Goal: Information Seeking & Learning: Learn about a topic

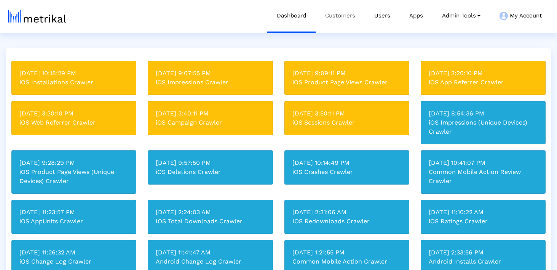
click at [327, 19] on link "Customers" at bounding box center [339, 16] width 49 height 32
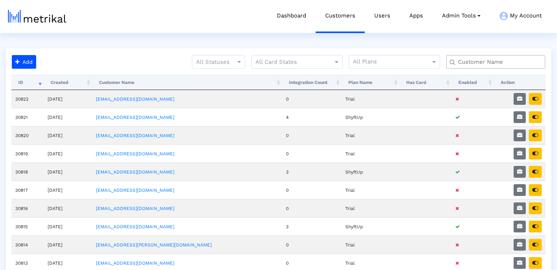
click at [478, 62] on input "text" at bounding box center [496, 62] width 89 height 8
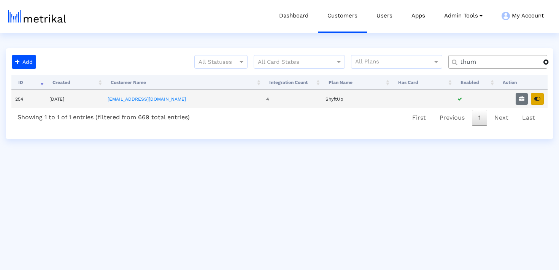
type input "thum"
click at [536, 102] on button "button" at bounding box center [537, 99] width 13 height 12
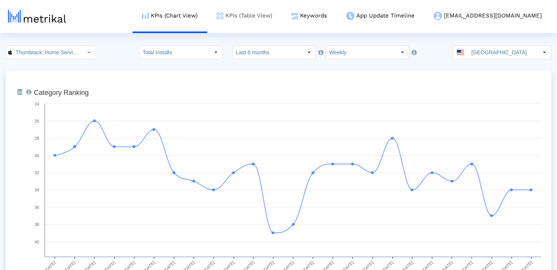
click at [268, 19] on link "KPIs (Table View)" at bounding box center [244, 16] width 75 height 32
click at [262, 18] on link "KPIs (Table View)" at bounding box center [244, 16] width 75 height 32
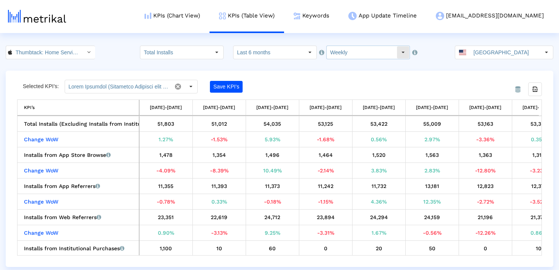
click at [334, 53] on input "Weekly" at bounding box center [362, 52] width 70 height 13
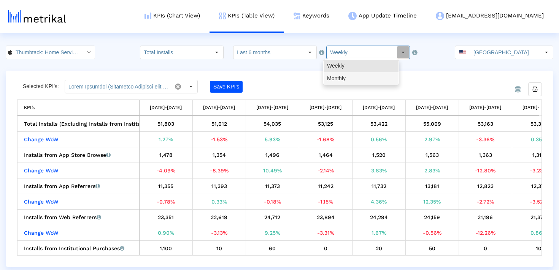
click at [336, 78] on div "Monthly" at bounding box center [361, 78] width 75 height 13
type input "Monthly"
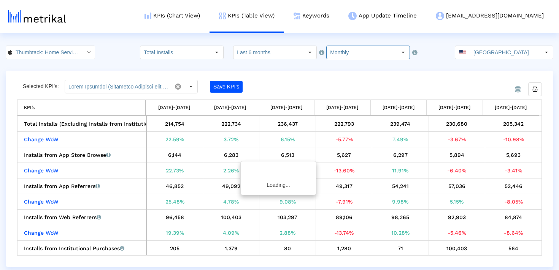
click at [235, 51] on div "Total Installs Select how far back from [DATE] you would like to view the data …" at bounding box center [275, 53] width 270 height 14
click at [249, 51] on input "Last 6 months" at bounding box center [269, 52] width 70 height 13
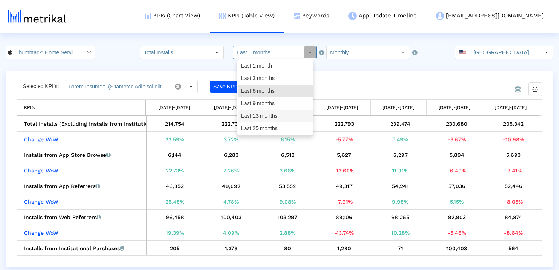
click at [256, 121] on div "Last 13 months" at bounding box center [275, 116] width 75 height 13
type input "Last 13 months"
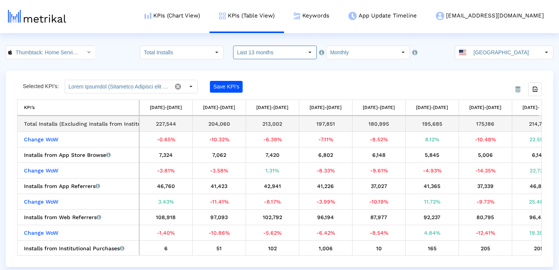
click at [224, 121] on div "204,060" at bounding box center [220, 124] width 48 height 10
copy div "204,060"
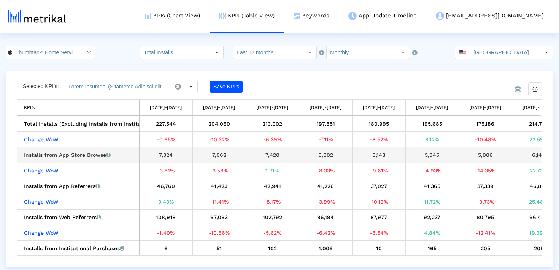
click at [223, 159] on div "7,062" at bounding box center [220, 155] width 48 height 10
copy div "7,062"
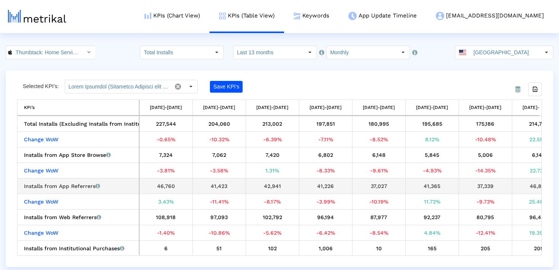
click at [222, 188] on div "41,423" at bounding box center [220, 186] width 48 height 10
copy div "41,423"
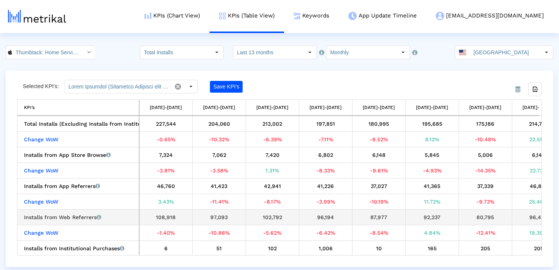
click at [213, 219] on div "97,093" at bounding box center [220, 218] width 48 height 10
copy div "97,093"
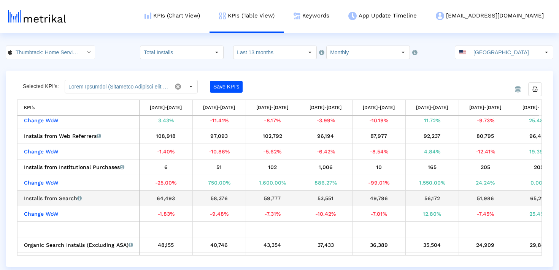
scroll to position [88, 0]
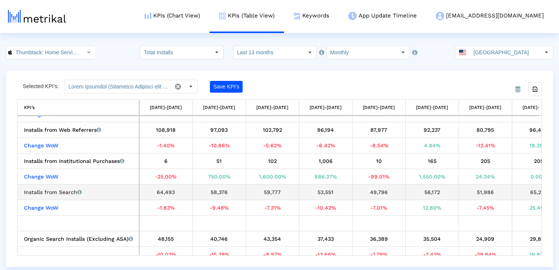
click at [224, 193] on div "58,376" at bounding box center [220, 193] width 48 height 10
copy div "58,376"
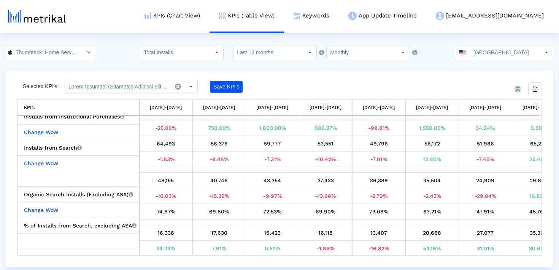
scroll to position [136, 0]
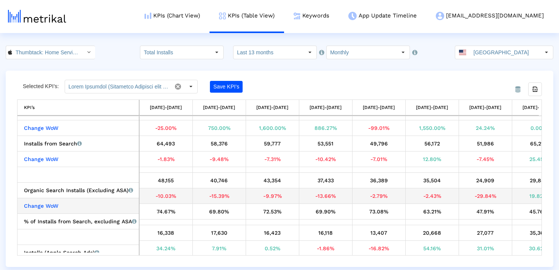
click at [220, 173] on td "Data grid" at bounding box center [219, 170] width 53 height 6
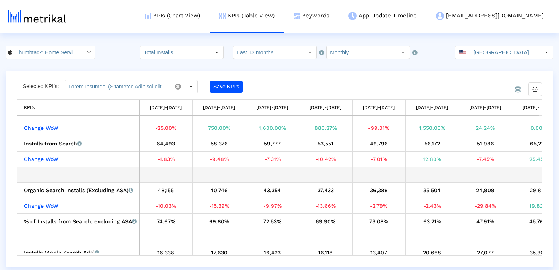
click at [220, 182] on td "Data grid" at bounding box center [219, 175] width 53 height 16
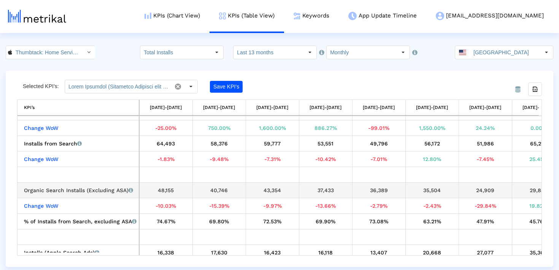
click at [219, 191] on div "40,746" at bounding box center [220, 191] width 48 height 10
copy div "40,746"
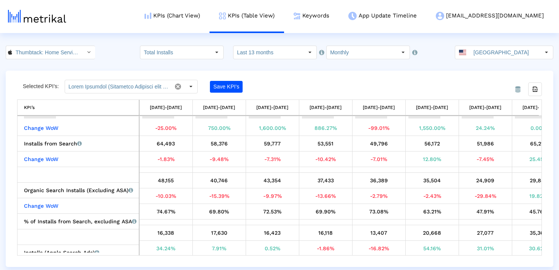
scroll to position [167, 0]
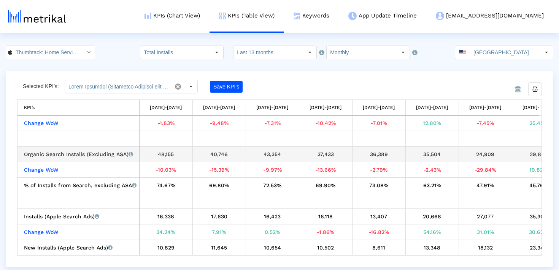
click at [215, 157] on div "40,746" at bounding box center [220, 155] width 48 height 10
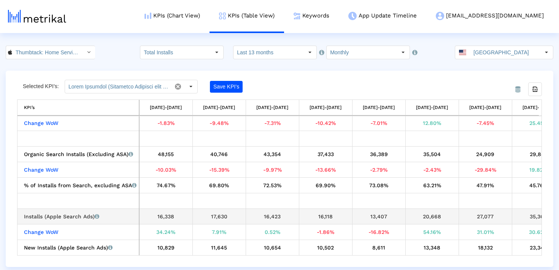
click at [216, 211] on td "17,630" at bounding box center [219, 217] width 53 height 16
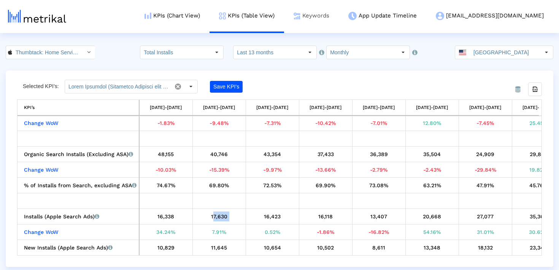
copy div "17,630"
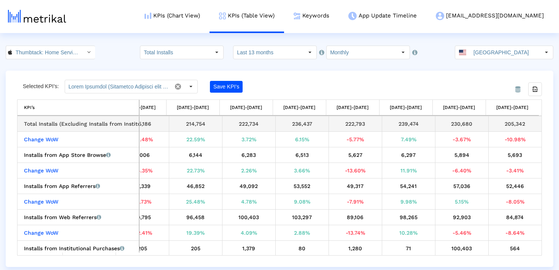
click at [520, 121] on div "205,342" at bounding box center [516, 124] width 48 height 10
copy tbody "205,342 Change WoW"
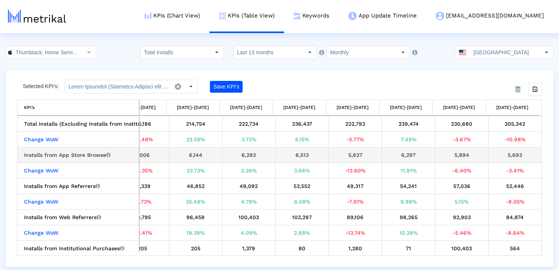
click at [504, 158] on div "5,693" at bounding box center [516, 155] width 48 height 10
copy tbody "5,693 Change WoW"
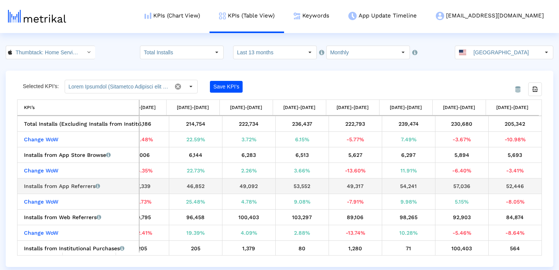
click at [508, 191] on div "52,446" at bounding box center [516, 186] width 48 height 10
copy tbody "52,446 Change WoW"
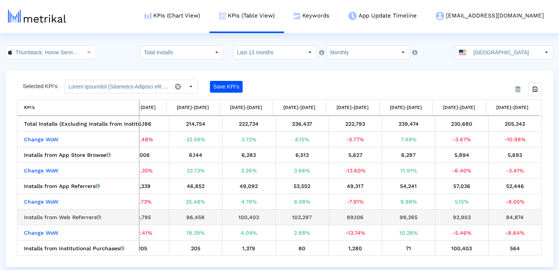
click at [502, 219] on div "84,874" at bounding box center [516, 218] width 48 height 10
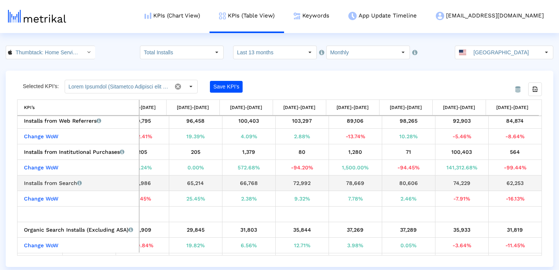
click at [512, 185] on div "62,253" at bounding box center [516, 183] width 48 height 10
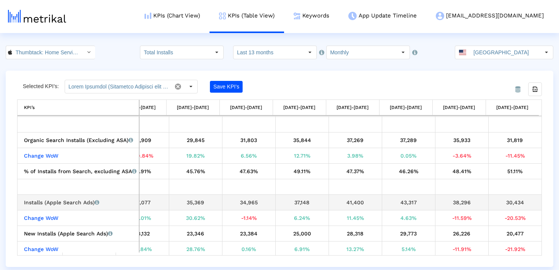
click at [502, 203] on div "30,434" at bounding box center [516, 203] width 48 height 10
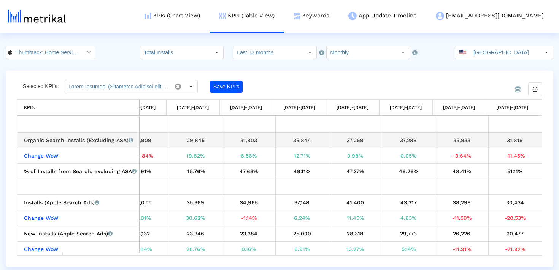
click at [504, 142] on div "31,819" at bounding box center [516, 140] width 48 height 10
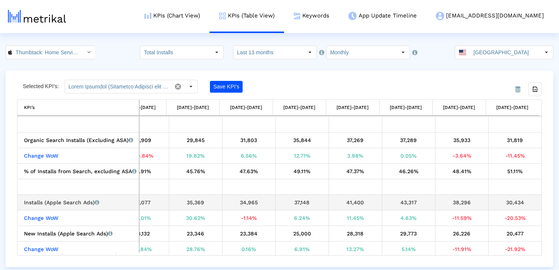
click at [500, 206] on div "30,434" at bounding box center [516, 203] width 48 height 10
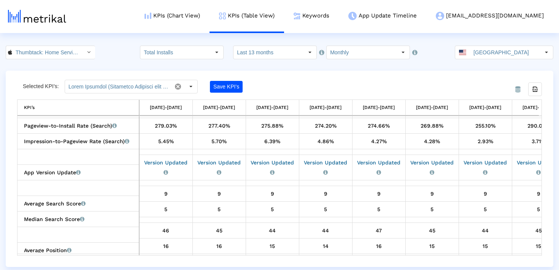
scroll to position [845, 0]
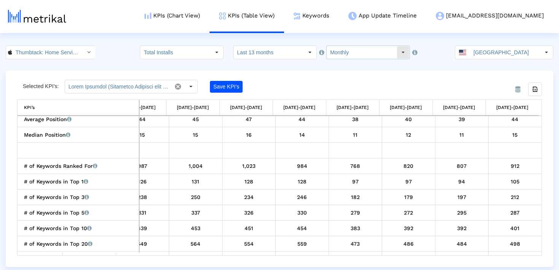
click at [359, 54] on input "Monthly" at bounding box center [362, 52] width 70 height 13
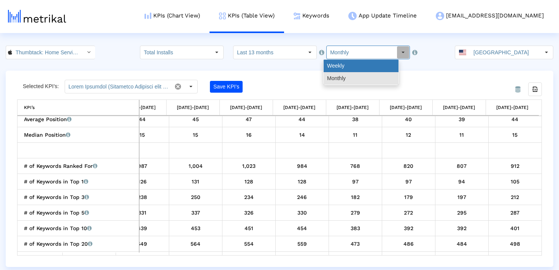
click at [354, 70] on div "Weekly" at bounding box center [361, 66] width 75 height 13
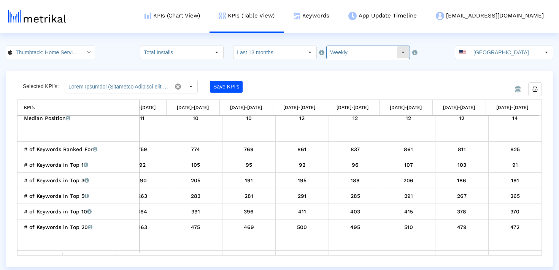
click at [341, 48] on input "Weekly" at bounding box center [362, 52] width 70 height 13
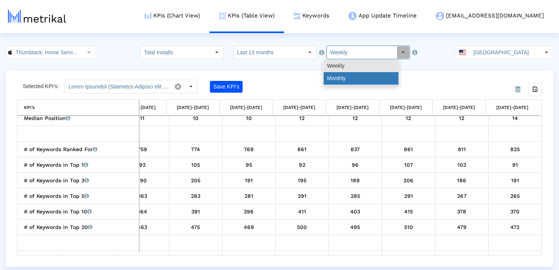
click at [341, 80] on div "Monthly" at bounding box center [361, 78] width 75 height 13
type input "Monthly"
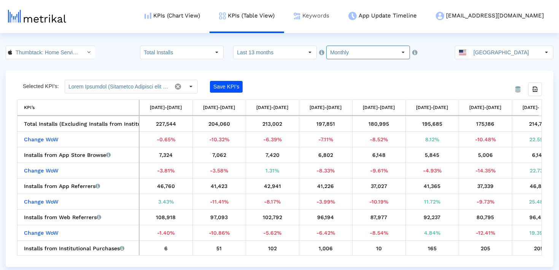
click at [337, 11] on link "Keywords" at bounding box center [311, 16] width 55 height 32
click at [334, 16] on link "Keywords" at bounding box center [311, 16] width 55 height 32
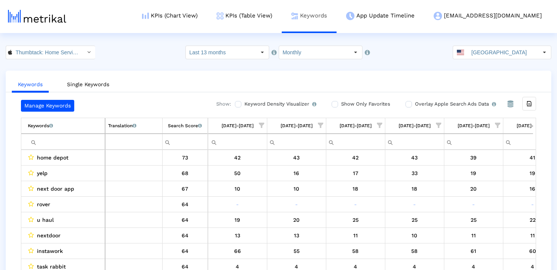
scroll to position [0, 442]
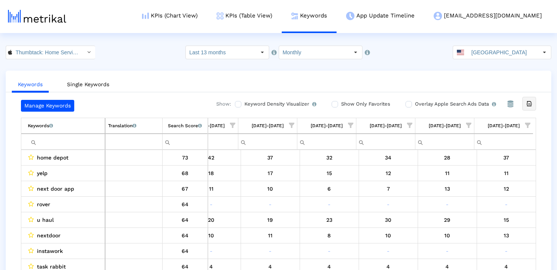
click at [528, 106] on icon "Export all data" at bounding box center [528, 103] width 7 height 7
click at [329, 57] on input "Monthly" at bounding box center [314, 52] width 70 height 13
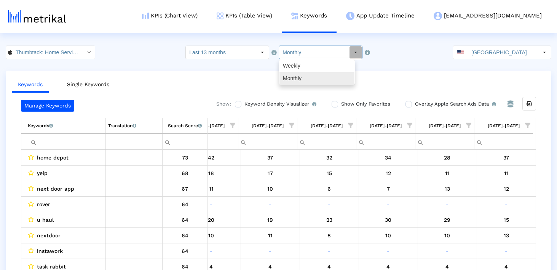
click at [323, 68] on div "Weekly" at bounding box center [316, 66] width 75 height 13
type input "Weekly"
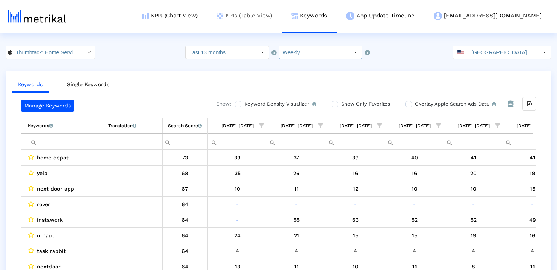
scroll to position [0, 2800]
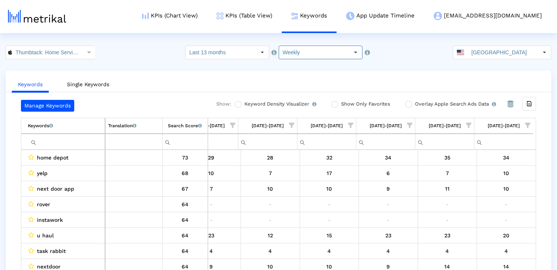
click at [64, 143] on input "Filter cell" at bounding box center [66, 142] width 77 height 13
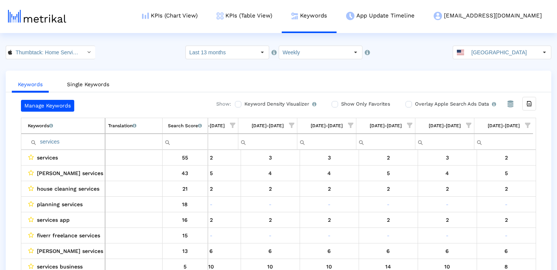
click at [60, 150] on div "services 55 2 4 4 4 4 4 3 4 4 3 2 2 3 3 3 4 4 4 4 4 4 4 5 3 3 3 3 3 3 2 4 3 4 3…" at bounding box center [278, 212] width 515 height 124
click at [58, 146] on input "services" at bounding box center [66, 142] width 77 height 13
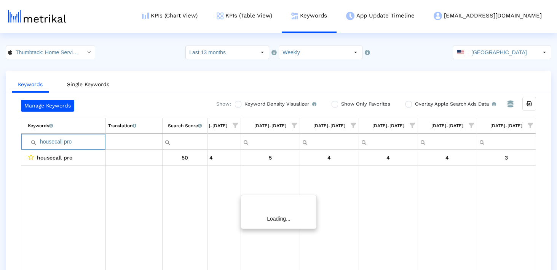
scroll to position [0, 2798]
click at [83, 145] on input "housecall pro" at bounding box center [66, 142] width 77 height 13
paste input "[PERSON_NAME]"
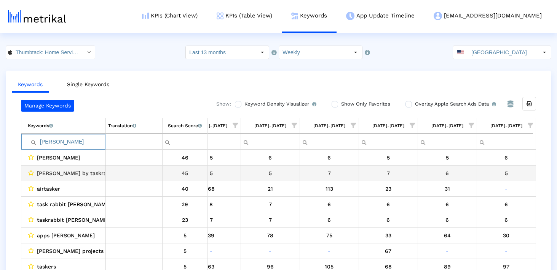
scroll to position [0, 2800]
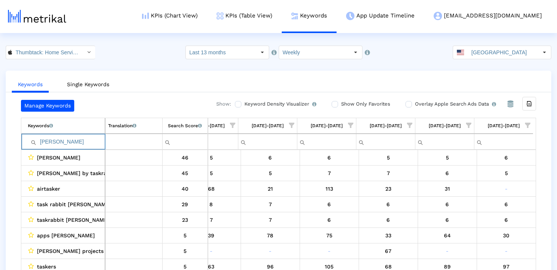
click at [70, 144] on input "[PERSON_NAME]" at bounding box center [66, 142] width 77 height 13
paste input "[PERSON_NAME] services"
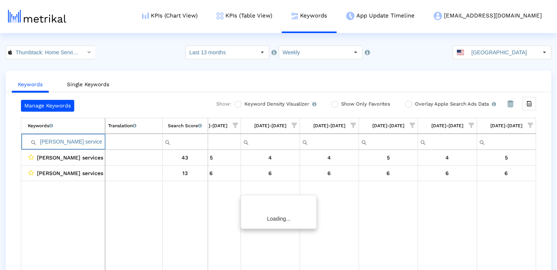
scroll to position [0, 2798]
click at [81, 145] on input "[PERSON_NAME] services" at bounding box center [66, 142] width 77 height 13
paste input "task rabbit [PERSON_NAME]"
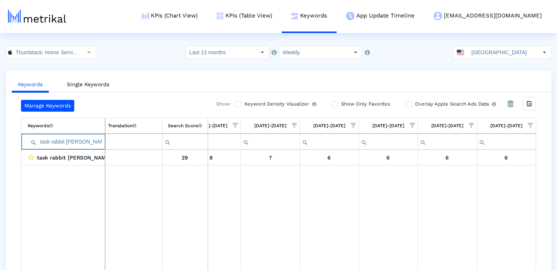
click at [89, 139] on input "task rabbit [PERSON_NAME]" at bounding box center [66, 142] width 77 height 13
paste input "home depot pro"
click at [89, 139] on input "task rabbit home depot pro" at bounding box center [66, 142] width 77 height 13
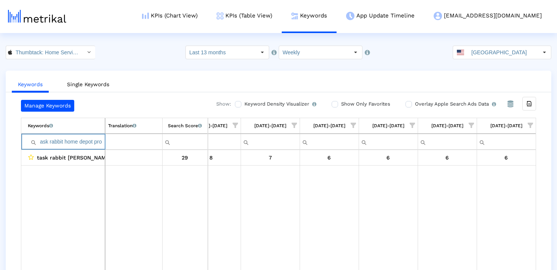
click at [89, 139] on input "task rabbit home depot pro" at bounding box center [66, 142] width 77 height 13
paste input "Filter cell"
click at [89, 139] on input "home depot pro" at bounding box center [66, 142] width 77 height 13
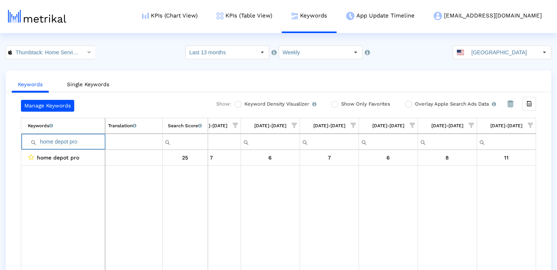
click at [89, 139] on input "home depot pro" at bounding box center [66, 142] width 77 height 13
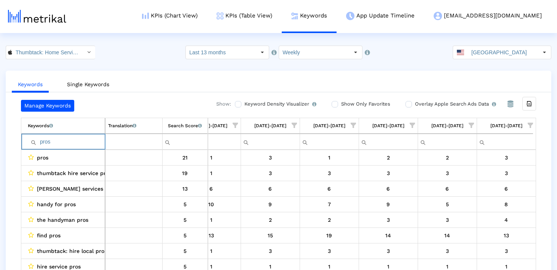
click at [70, 144] on input "pros" at bounding box center [66, 142] width 77 height 13
paste input "cleaning app"
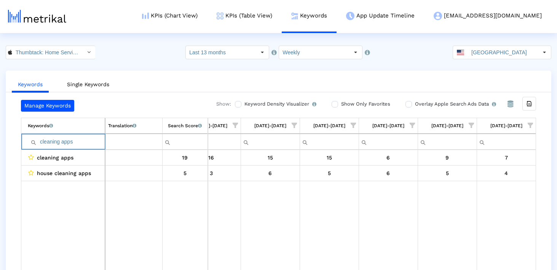
click at [90, 141] on input "cleaning apps" at bounding box center [66, 142] width 77 height 13
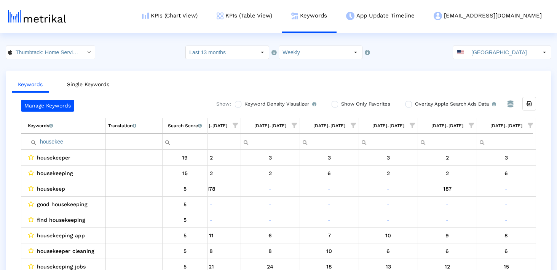
click at [58, 146] on input "housekee" at bounding box center [66, 142] width 77 height 13
drag, startPoint x: 56, startPoint y: 141, endPoint x: 81, endPoint y: 141, distance: 24.7
click at [81, 141] on input "housekee" at bounding box center [66, 142] width 77 height 13
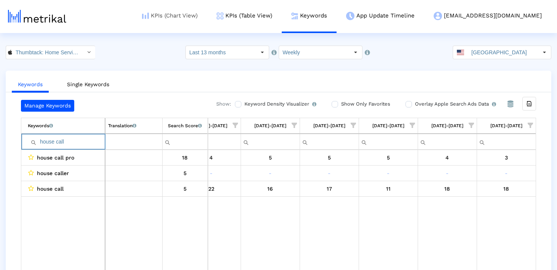
type input "house call"
click at [528, 123] on span "Show filter options for column '09/28/25-10/04/25'" at bounding box center [529, 125] width 5 height 5
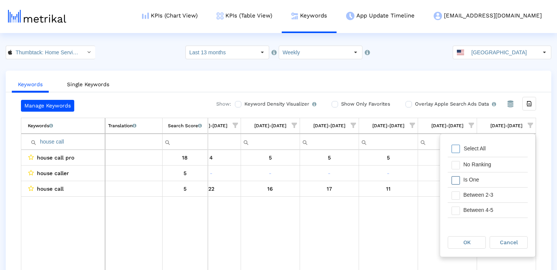
click at [458, 178] on span "Filter options" at bounding box center [455, 181] width 8 height 8
click at [474, 241] on div "OK" at bounding box center [466, 243] width 37 height 12
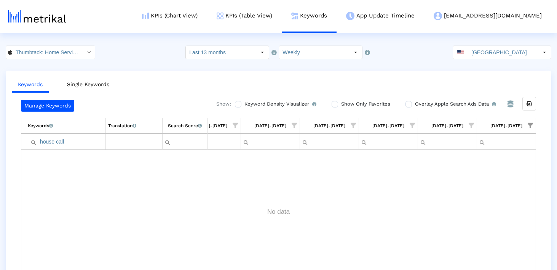
click at [80, 146] on input "house call" at bounding box center [66, 142] width 77 height 13
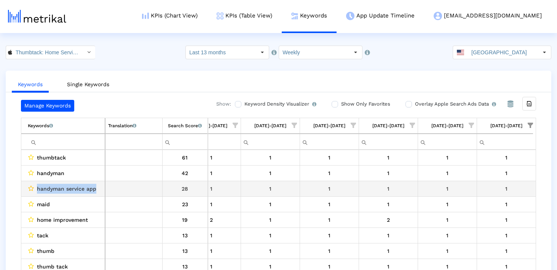
drag, startPoint x: 98, startPoint y: 188, endPoint x: 32, endPoint y: 188, distance: 65.4
click at [32, 188] on div "handyman service app" at bounding box center [65, 189] width 74 height 10
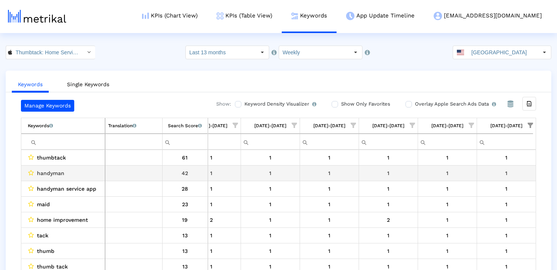
click at [47, 172] on span "handyman" at bounding box center [50, 174] width 27 height 10
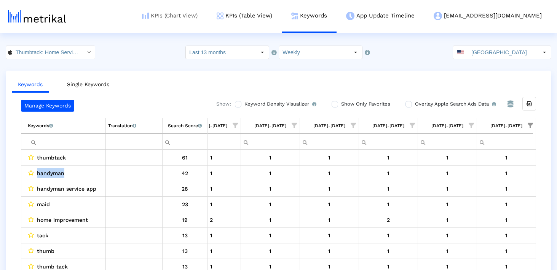
copy span "handyman"
click at [51, 51] on input "Thumbtack: Home Service Pros < 852703300 >" at bounding box center [46, 52] width 68 height 13
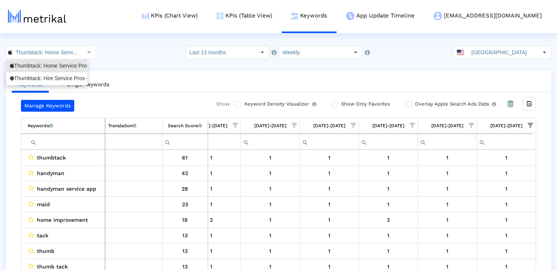
click at [328, 60] on crea-index "Thumbtack: Home Service Pros < 852703300 > Select how far back from today you w…" at bounding box center [278, 166] width 557 height 240
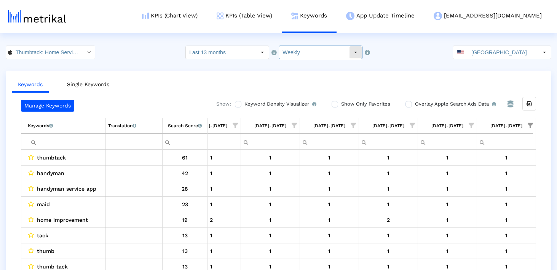
click at [320, 52] on input "Weekly" at bounding box center [314, 52] width 70 height 13
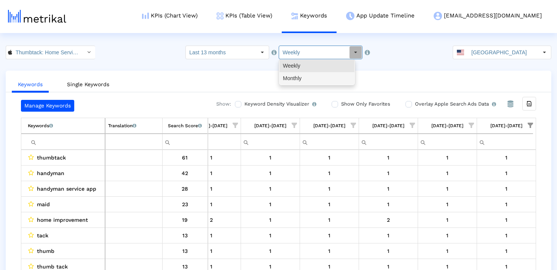
click at [313, 80] on div "Monthly" at bounding box center [316, 78] width 75 height 13
type input "Monthly"
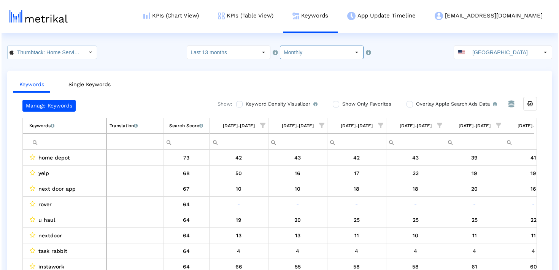
scroll to position [0, 442]
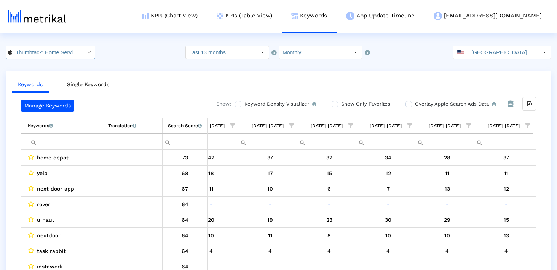
click at [70, 51] on input "Thumbtack: Home Service Pros < 852703300 >" at bounding box center [46, 52] width 68 height 13
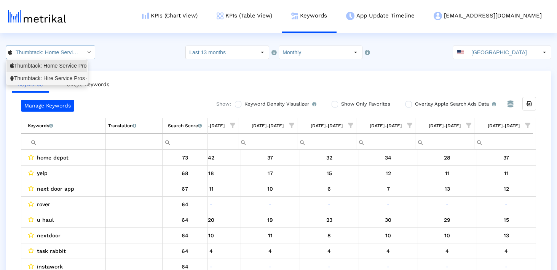
click at [58, 76] on div "Thumbtack: Hire Service Pros <com.thumbtack.consumer>" at bounding box center [47, 78] width 74 height 7
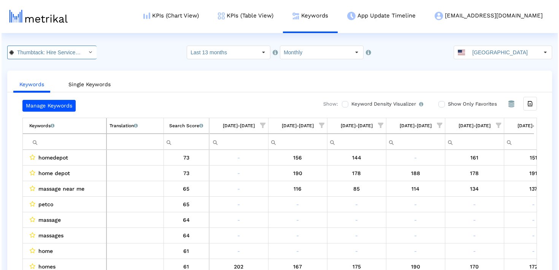
scroll to position [0, 87]
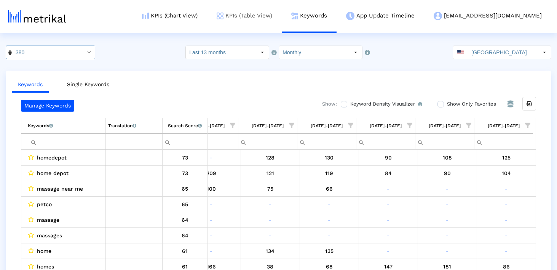
click at [276, 13] on link "KPIs (Table View)" at bounding box center [244, 16] width 75 height 32
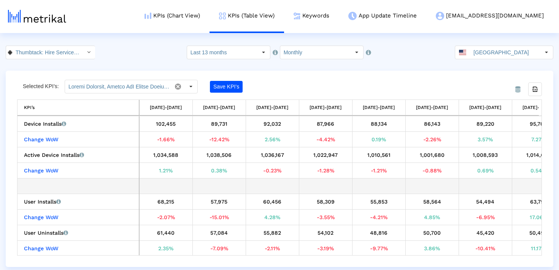
scroll to position [0, 346]
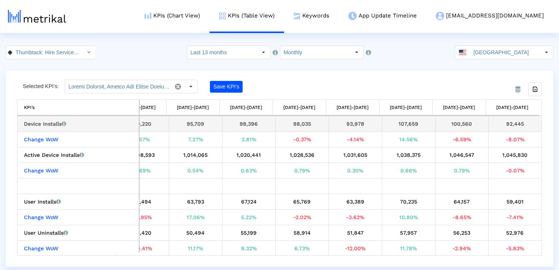
click at [518, 124] on div "92,445" at bounding box center [516, 124] width 48 height 10
copy tbody "92,445 Change WoW"
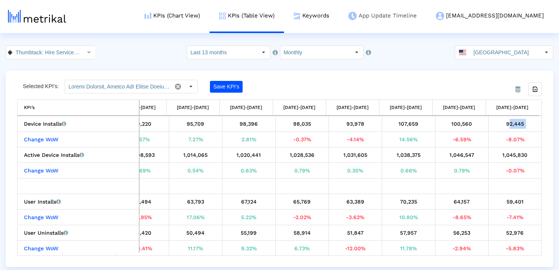
copy tbody "92,445 Change WoW"
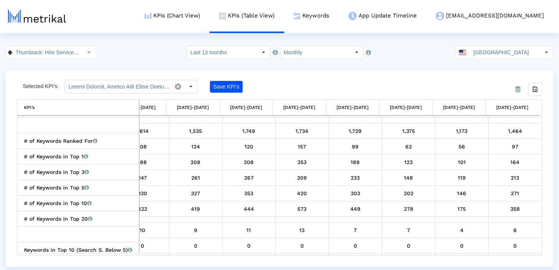
scroll to position [552, 0]
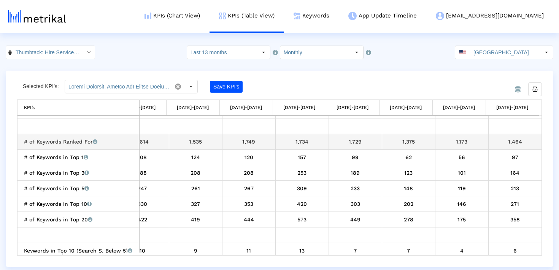
click at [513, 146] on div "1,464" at bounding box center [516, 142] width 48 height 10
copy tbody "1,464 # of Keywords in Top 1 Total number of keywords that the app currently ra…"
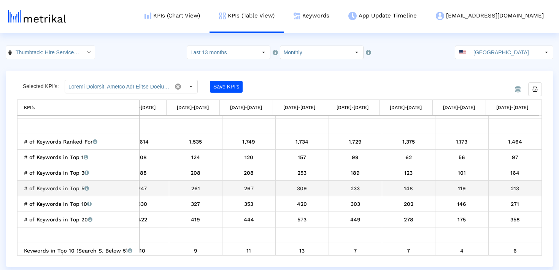
click at [509, 189] on div "213" at bounding box center [516, 189] width 48 height 10
copy div "213"
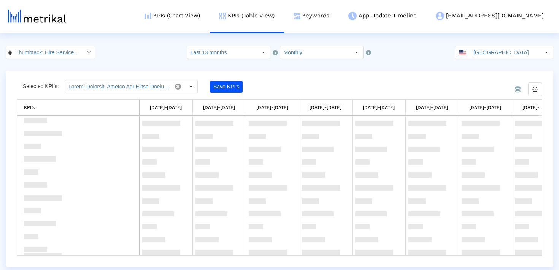
scroll to position [0, 0]
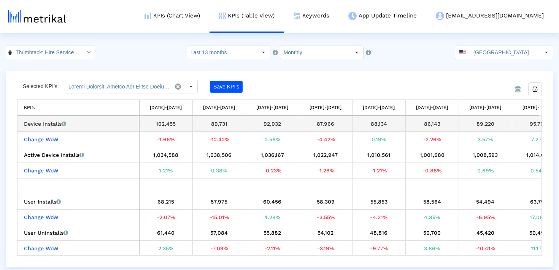
click at [218, 125] on div "89,731" at bounding box center [220, 124] width 48 height 10
copy div "89,731"
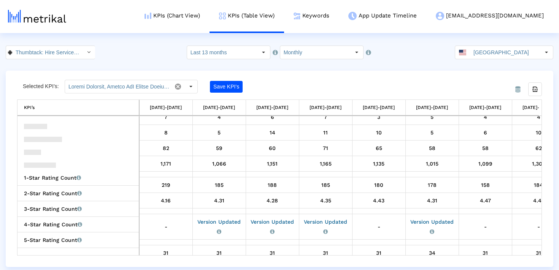
scroll to position [358, 0]
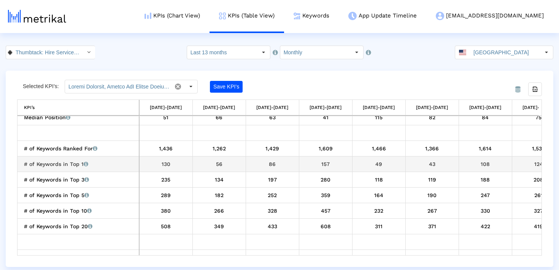
click at [218, 148] on div "1,262" at bounding box center [220, 149] width 48 height 10
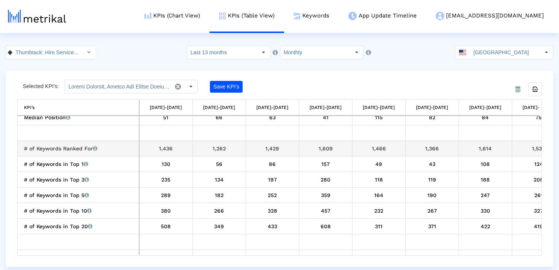
click at [218, 148] on div "1,262" at bounding box center [220, 149] width 48 height 10
copy div "1,262"
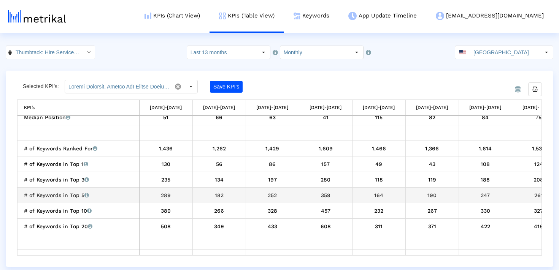
click at [216, 196] on div "182" at bounding box center [220, 196] width 48 height 10
copy div "182"
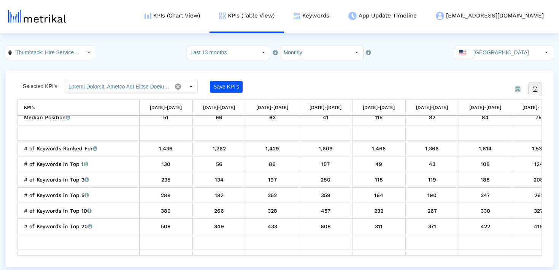
click at [537, 83] on div "Export all data" at bounding box center [535, 89] width 13 height 13
click at [331, 18] on link "Keywords" at bounding box center [311, 16] width 55 height 32
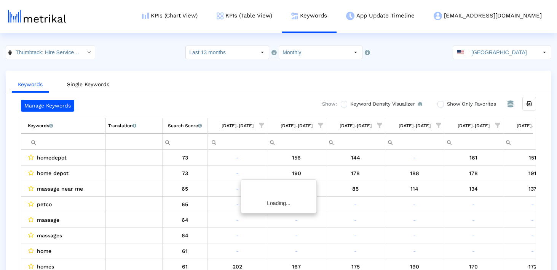
scroll to position [0, 442]
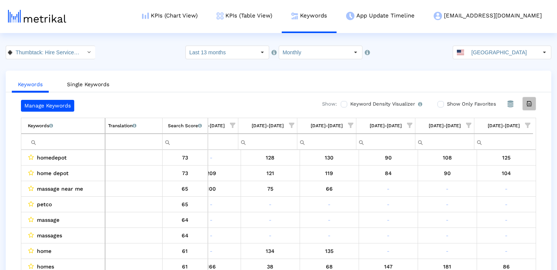
click at [530, 103] on icon "Export all data" at bounding box center [528, 103] width 7 height 7
click at [326, 49] on input "Monthly" at bounding box center [314, 52] width 70 height 13
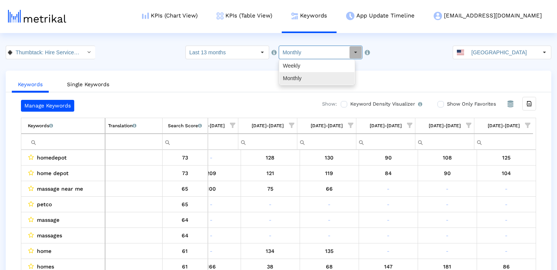
click at [312, 67] on div "Weekly" at bounding box center [316, 66] width 75 height 13
type input "Weekly"
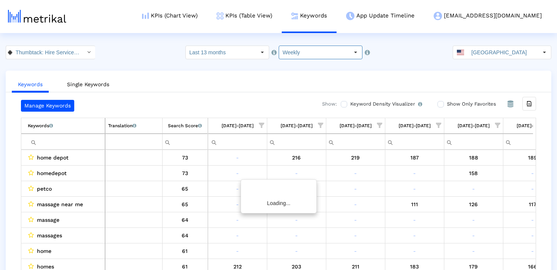
scroll to position [0, 2800]
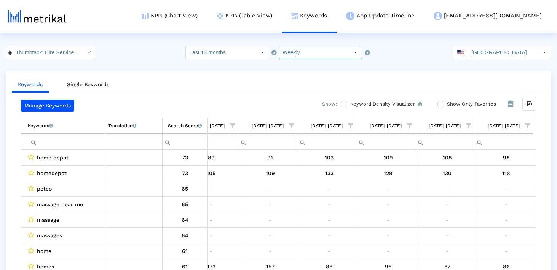
click at [73, 143] on input "Filter cell" at bounding box center [66, 142] width 77 height 13
paste input "plumbers near me"
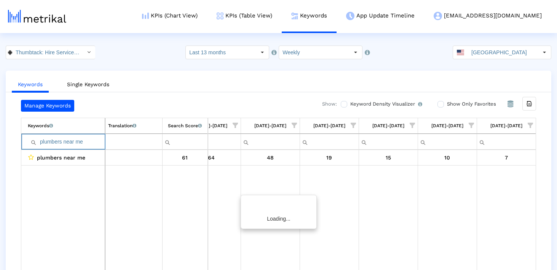
scroll to position [0, 2798]
click at [90, 140] on input "plumbers near me" at bounding box center [66, 142] width 77 height 13
paste input "home cleaning services"
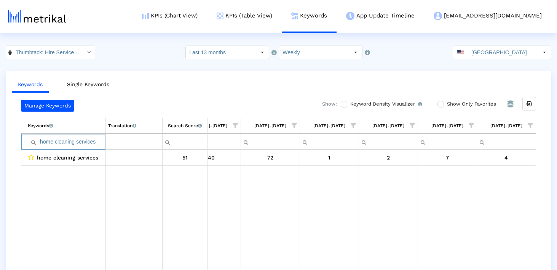
click at [78, 144] on input "home cleaning services" at bounding box center [66, 142] width 77 height 13
paste input "contractor"
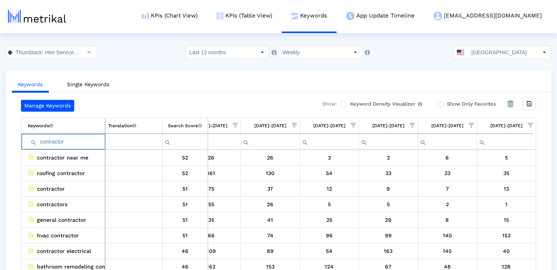
click at [80, 146] on input "contractor" at bounding box center [66, 142] width 77 height 13
paste input "home cleaning service"
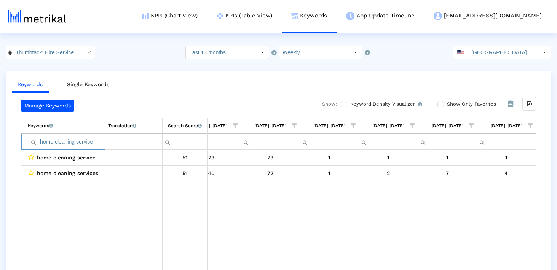
click at [80, 144] on input "home cleaning service" at bounding box center [66, 142] width 77 height 13
paste input "contractors"
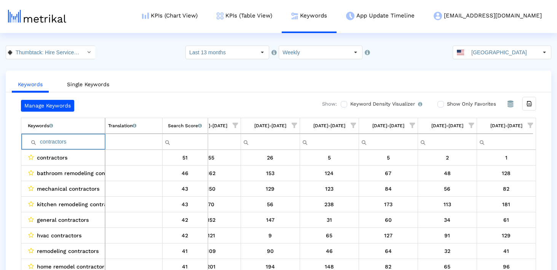
click at [80, 146] on input "contractors" at bounding box center [66, 142] width 77 height 13
paste input "house cleaning service"
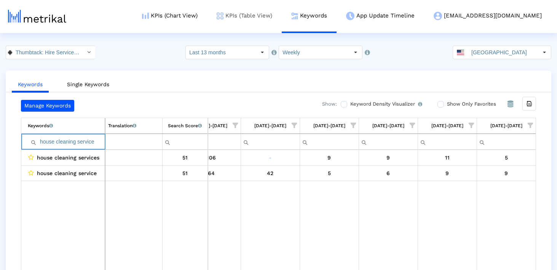
type input "house cleaning service"
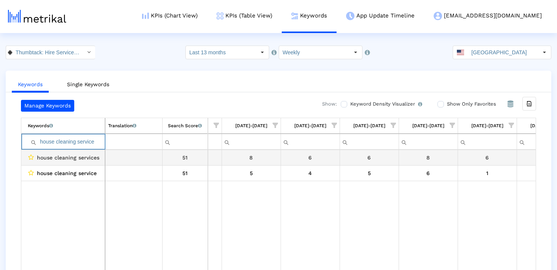
scroll to position [0, 1491]
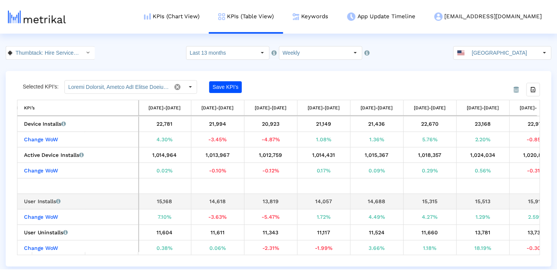
scroll to position [0, 1359]
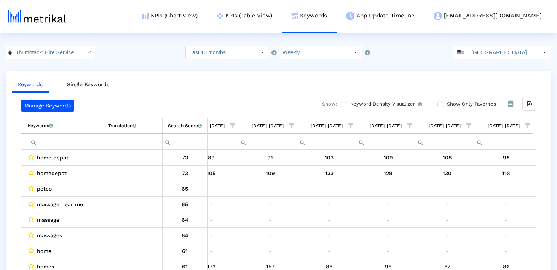
click at [72, 143] on input "Filter cell" at bounding box center [66, 142] width 77 height 13
paste input "house cleaning service"
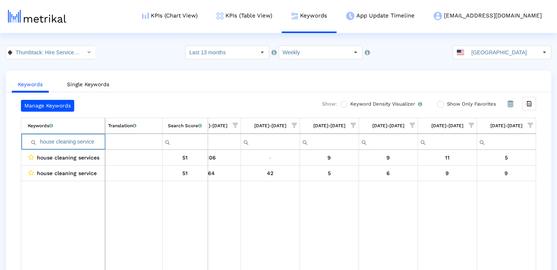
click at [84, 140] on input "house cleaning service" at bounding box center [66, 142] width 77 height 13
paste input "housecall pro"
click at [84, 140] on input "house cleaning housecall pro" at bounding box center [66, 142] width 77 height 13
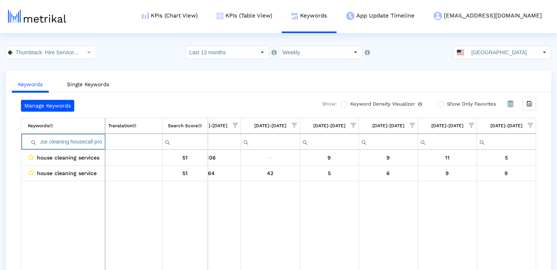
paste input "Filter cell"
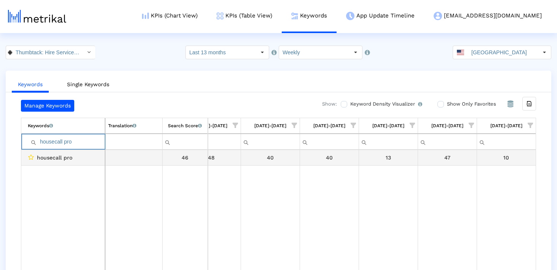
click at [60, 146] on input "housecall pro" at bounding box center [66, 142] width 77 height 13
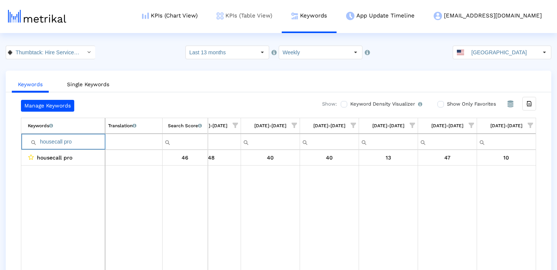
paste input "plumber service"
click at [89, 144] on input "plumber service" at bounding box center [66, 142] width 77 height 13
paste input "cleaning company"
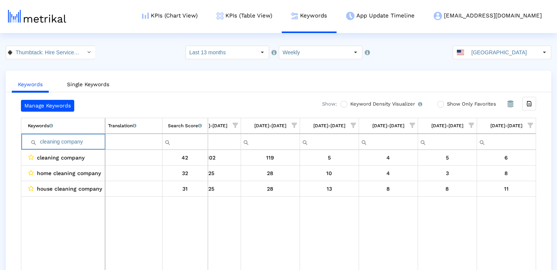
click at [73, 143] on input "cleaning company" at bounding box center [66, 142] width 77 height 13
paste input "plumber nearb"
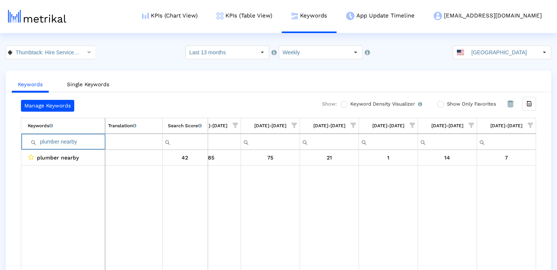
click at [91, 141] on input "plumber nearby" at bounding box center [66, 142] width 77 height 13
paste input "home repairs"
type input "home repairs"
